Goal: Communication & Community: Answer question/provide support

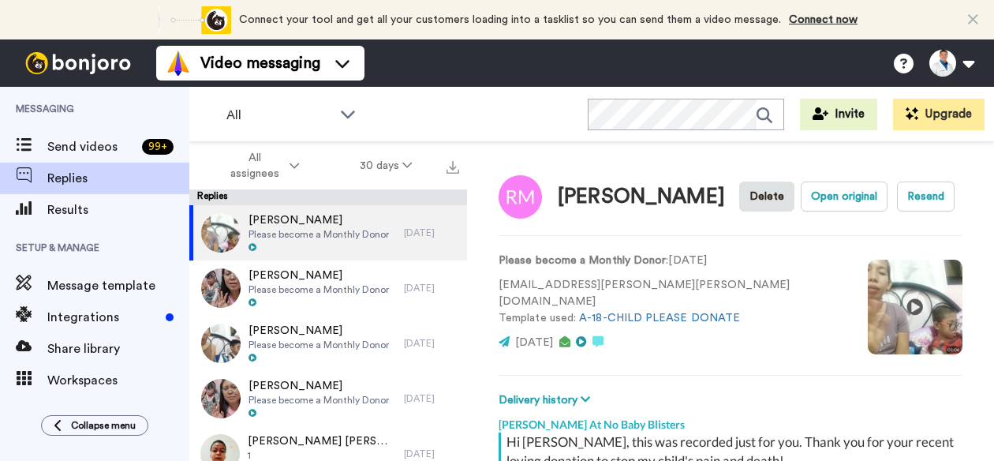
type textarea "x"
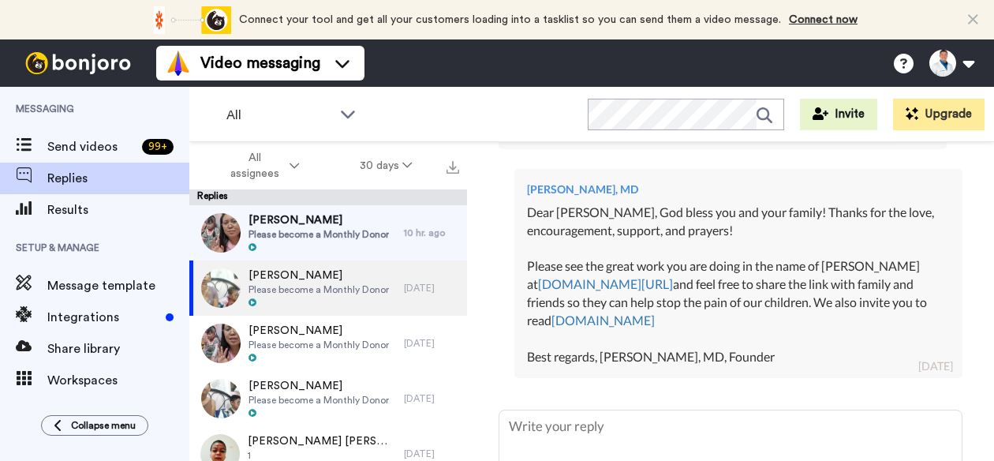
scroll to position [572, 0]
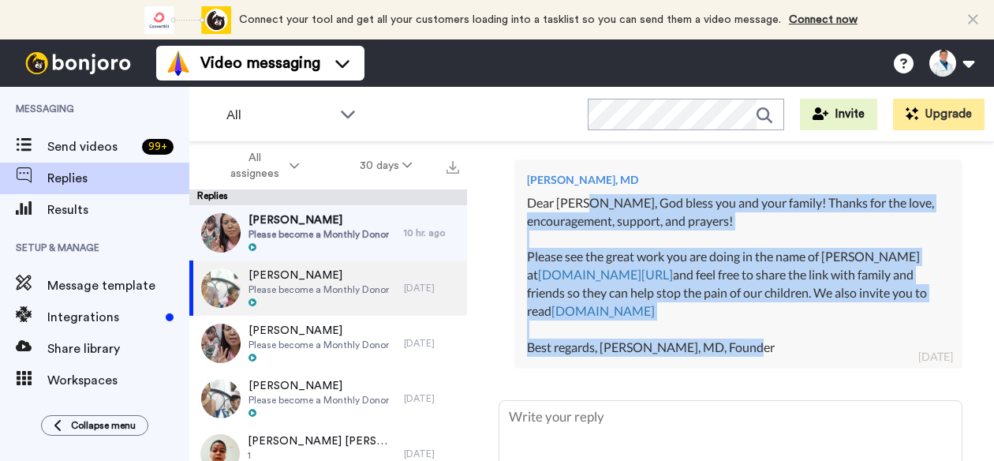
drag, startPoint x: 805, startPoint y: 326, endPoint x: 587, endPoint y: 191, distance: 256.2
click at [587, 194] on div "Dear [PERSON_NAME], God bless you and your family! Thanks for the love, encoura…" at bounding box center [738, 275] width 423 height 163
copy div "[DEMOGRAPHIC_DATA] bless you and your family! Thanks for the love, encouragemen…"
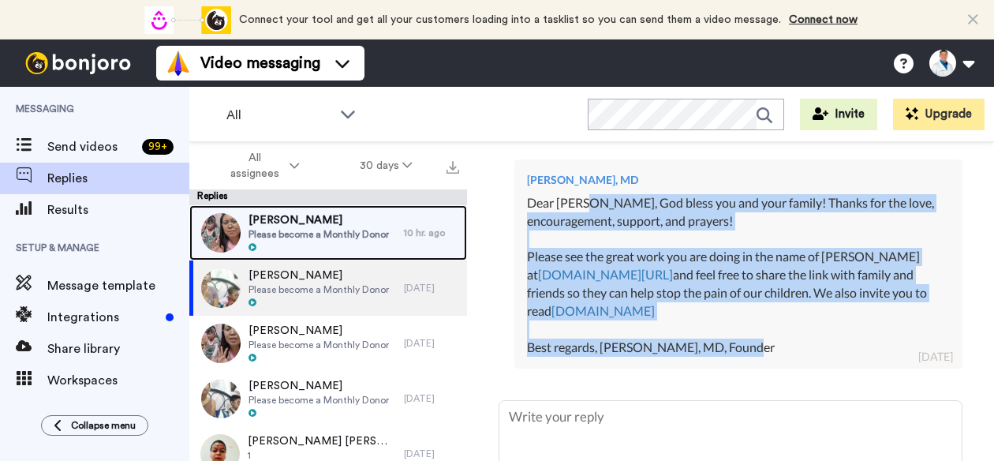
click at [354, 231] on span "Please become a Monthly Donor" at bounding box center [319, 234] width 140 height 13
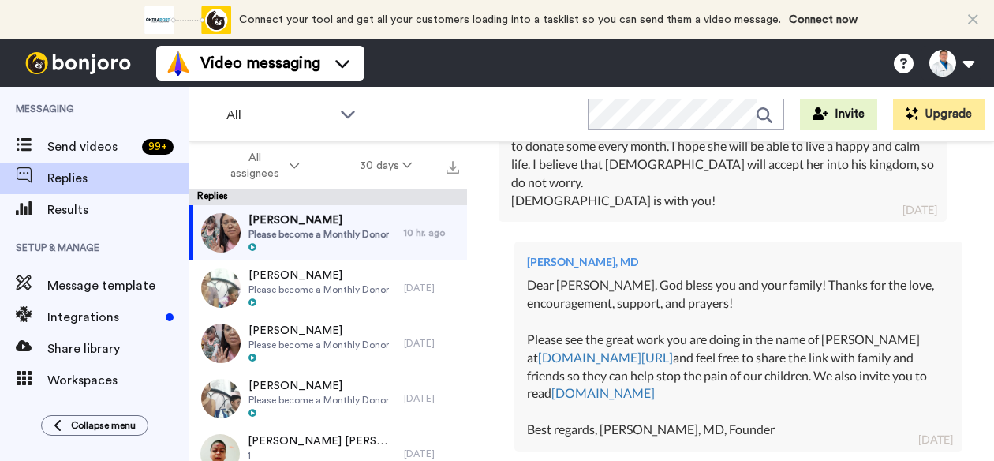
scroll to position [844, 0]
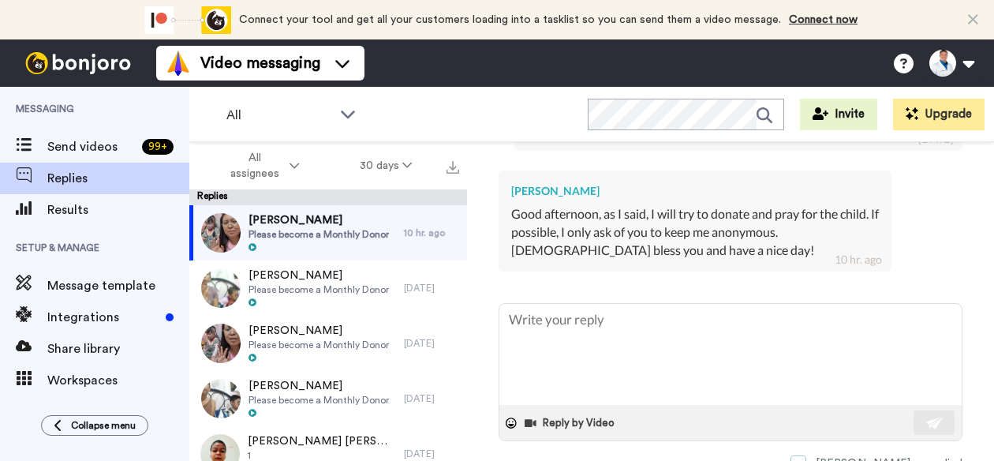
click at [807, 455] on span at bounding box center [799, 463] width 16 height 16
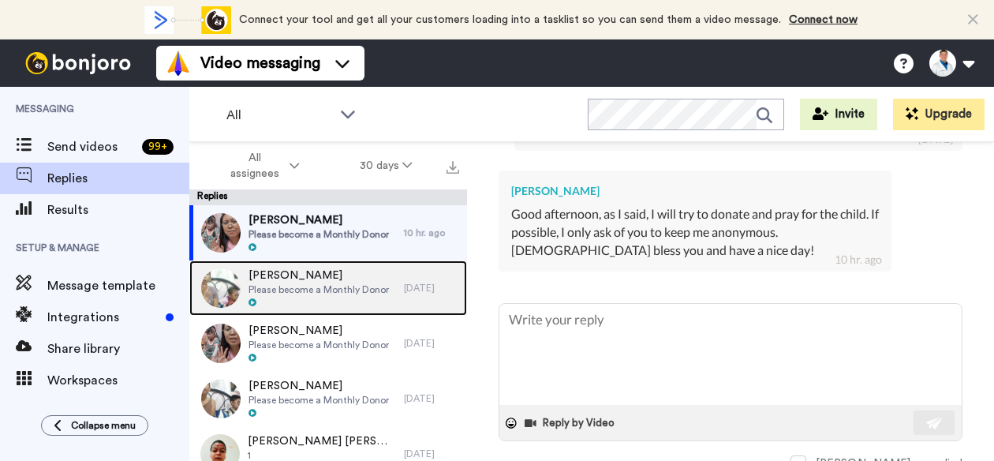
click at [410, 288] on div "[DATE]" at bounding box center [431, 288] width 55 height 13
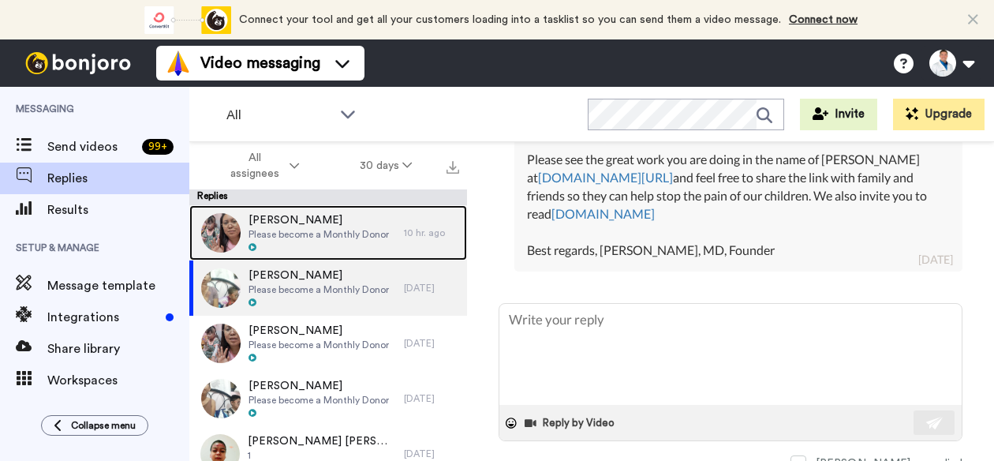
click at [388, 242] on div "[PERSON_NAME] Please become a Monthly Donor" at bounding box center [296, 232] width 215 height 55
type textarea "x"
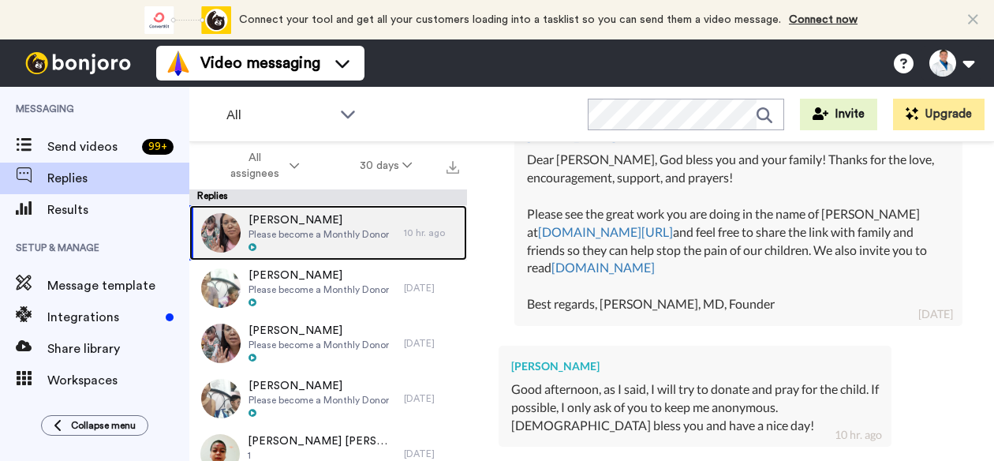
scroll to position [844, 0]
